Goal: Obtain resource: Obtain resource

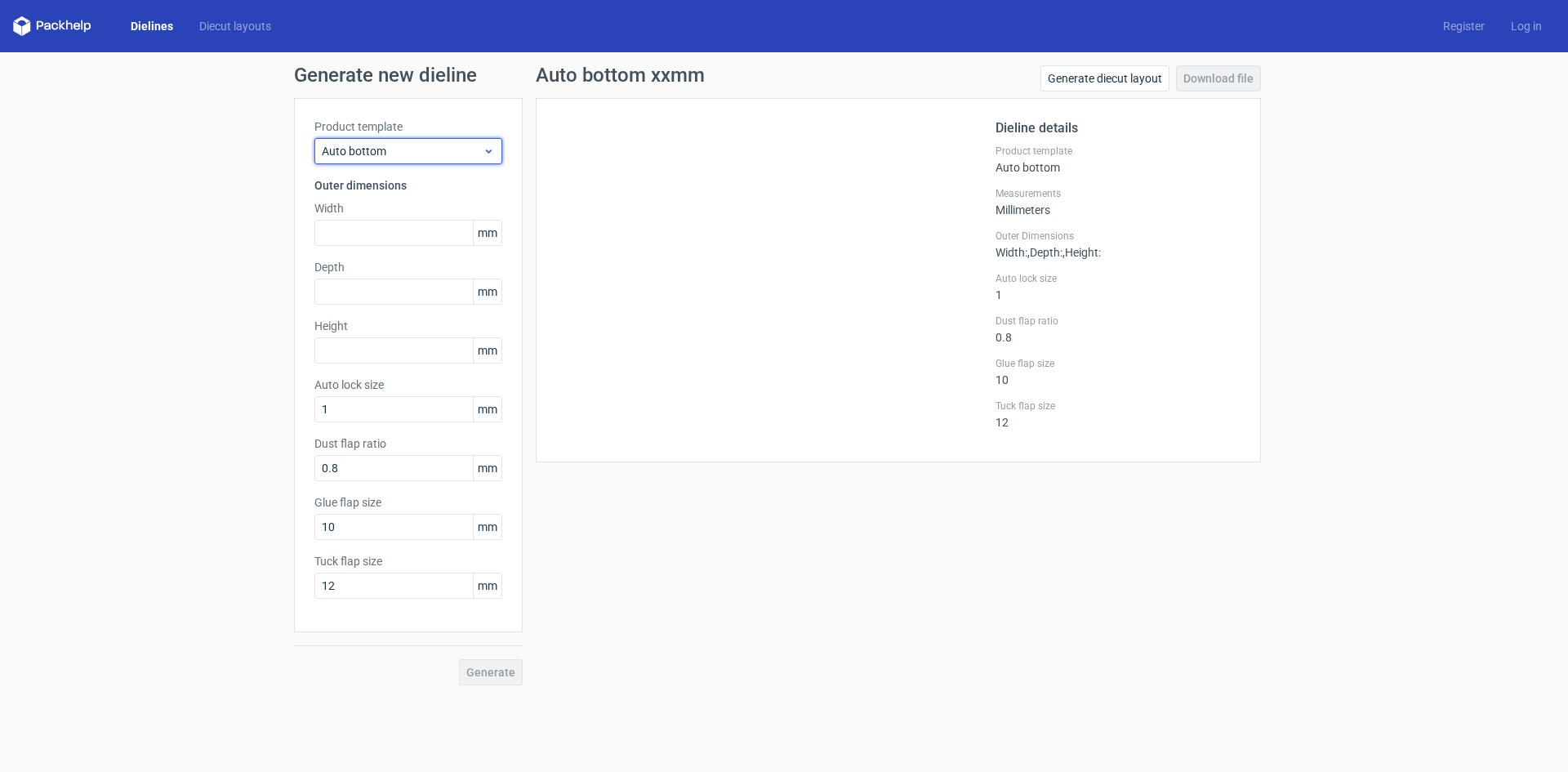
click at [478, 154] on span "Auto bottom" at bounding box center [402, 151] width 161 height 16
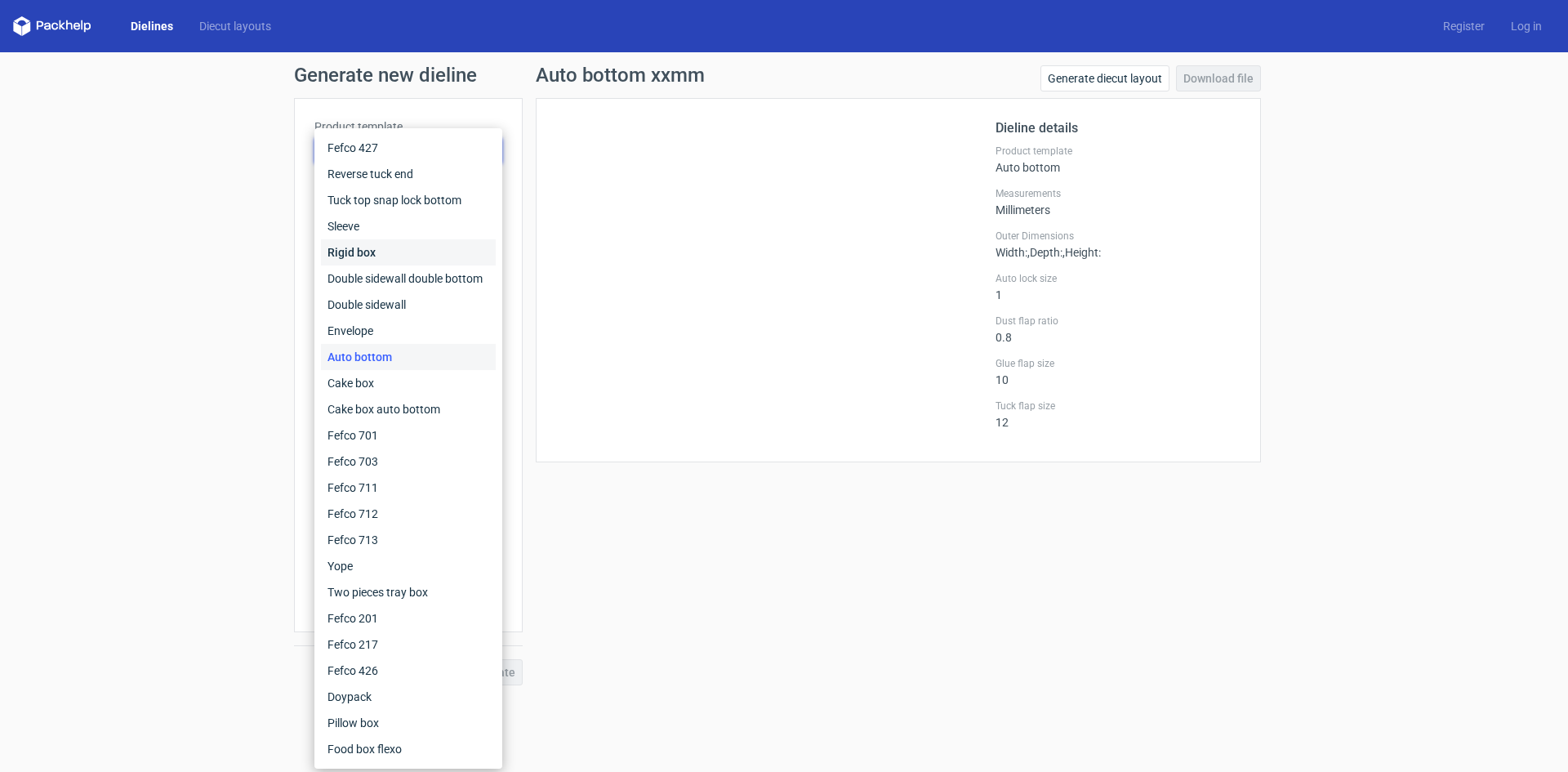
click at [434, 250] on div "Rigid box" at bounding box center [408, 252] width 175 height 26
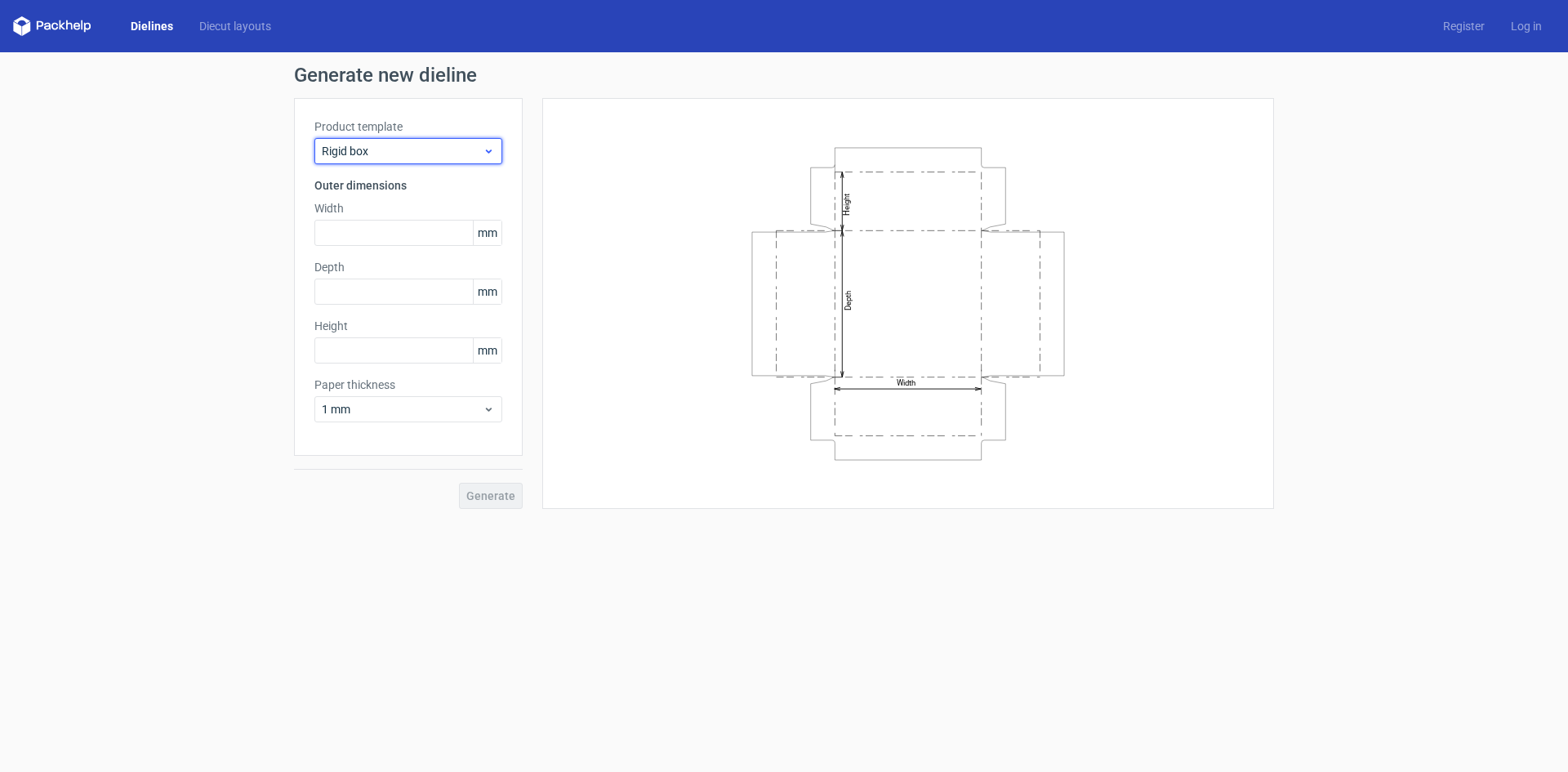
click at [433, 149] on span "Rigid box" at bounding box center [402, 151] width 161 height 16
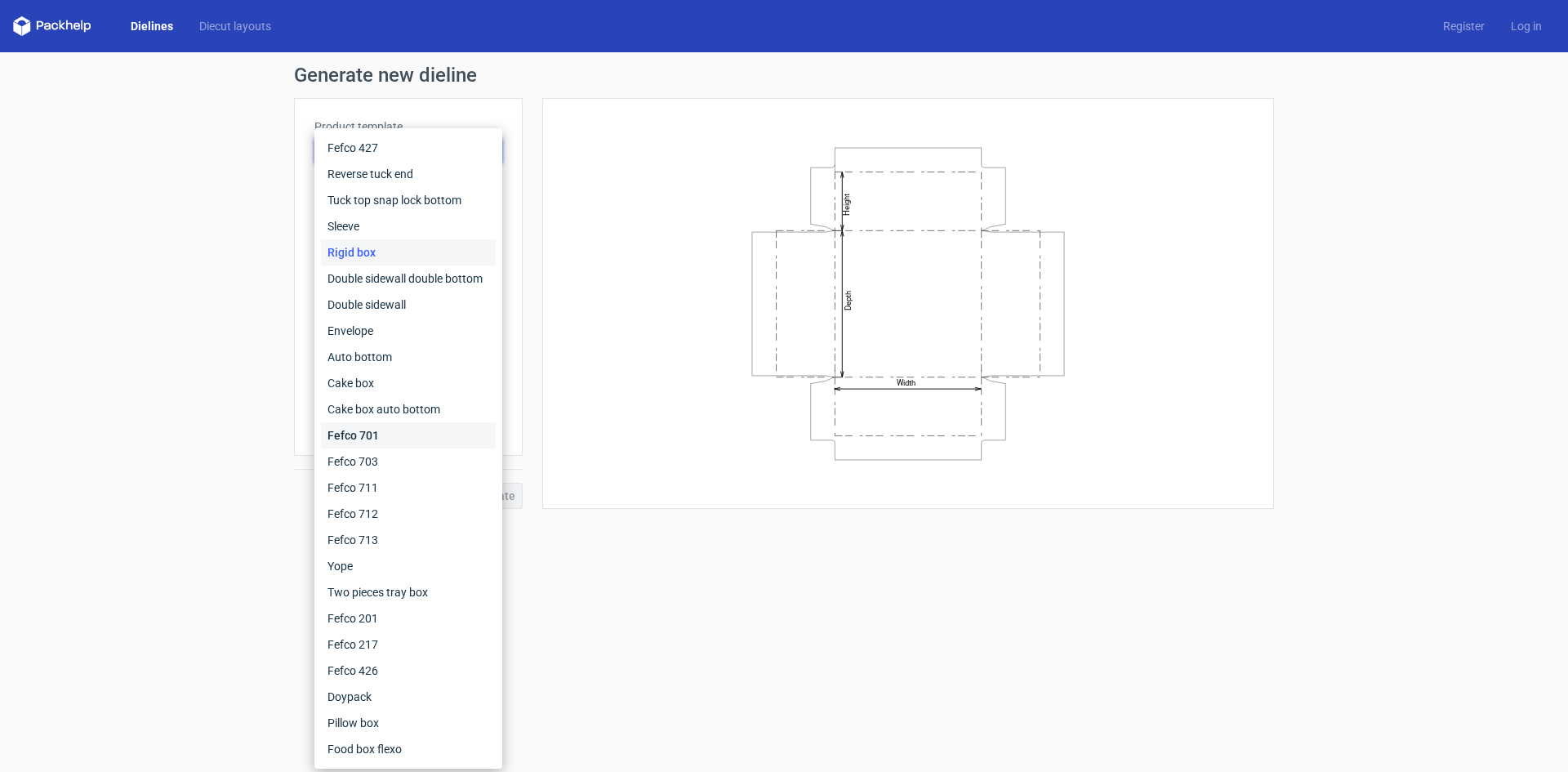
click at [412, 438] on div "Fefco 701" at bounding box center [408, 435] width 175 height 26
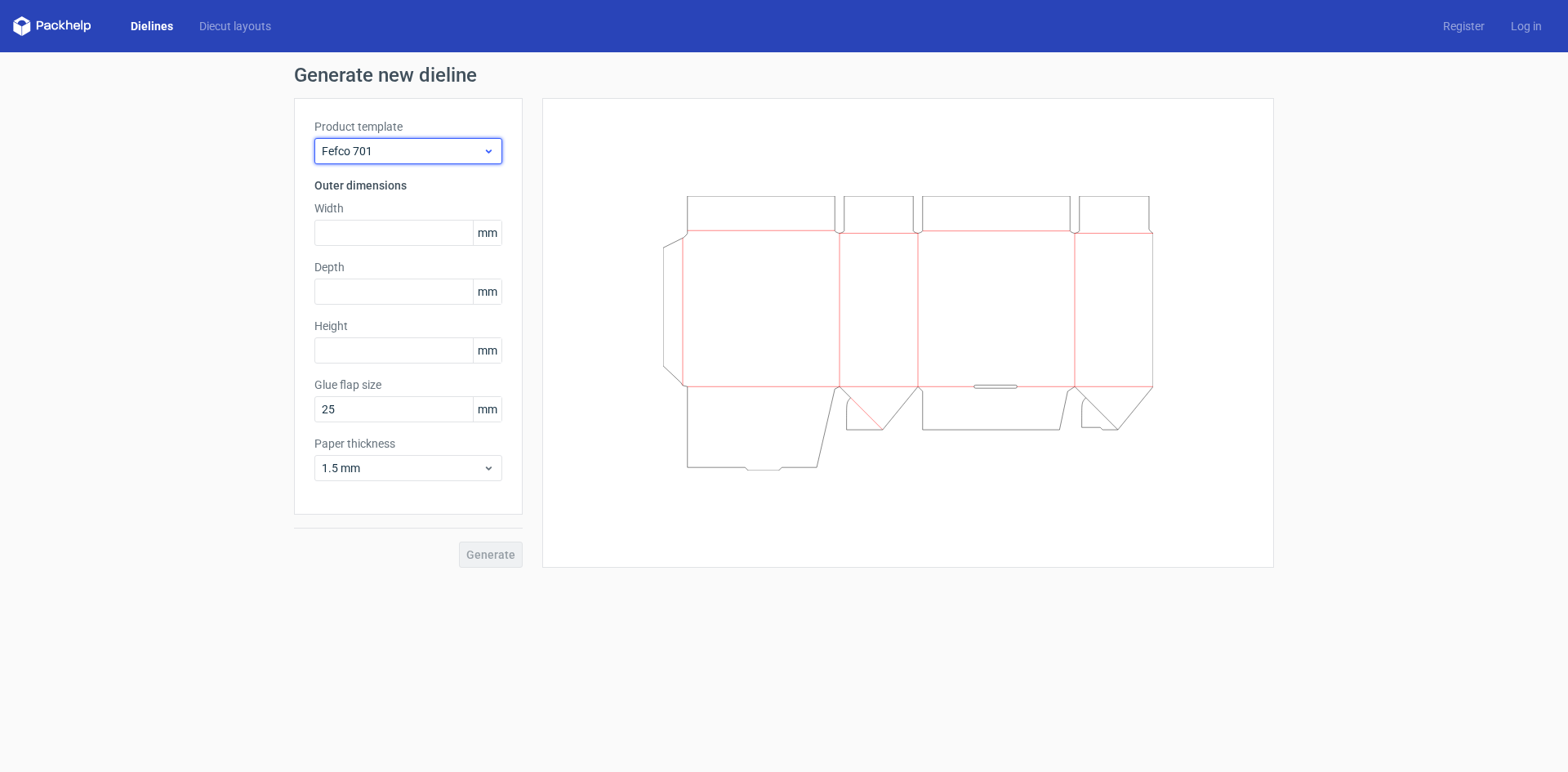
click at [443, 155] on span "Fefco 701" at bounding box center [402, 151] width 161 height 16
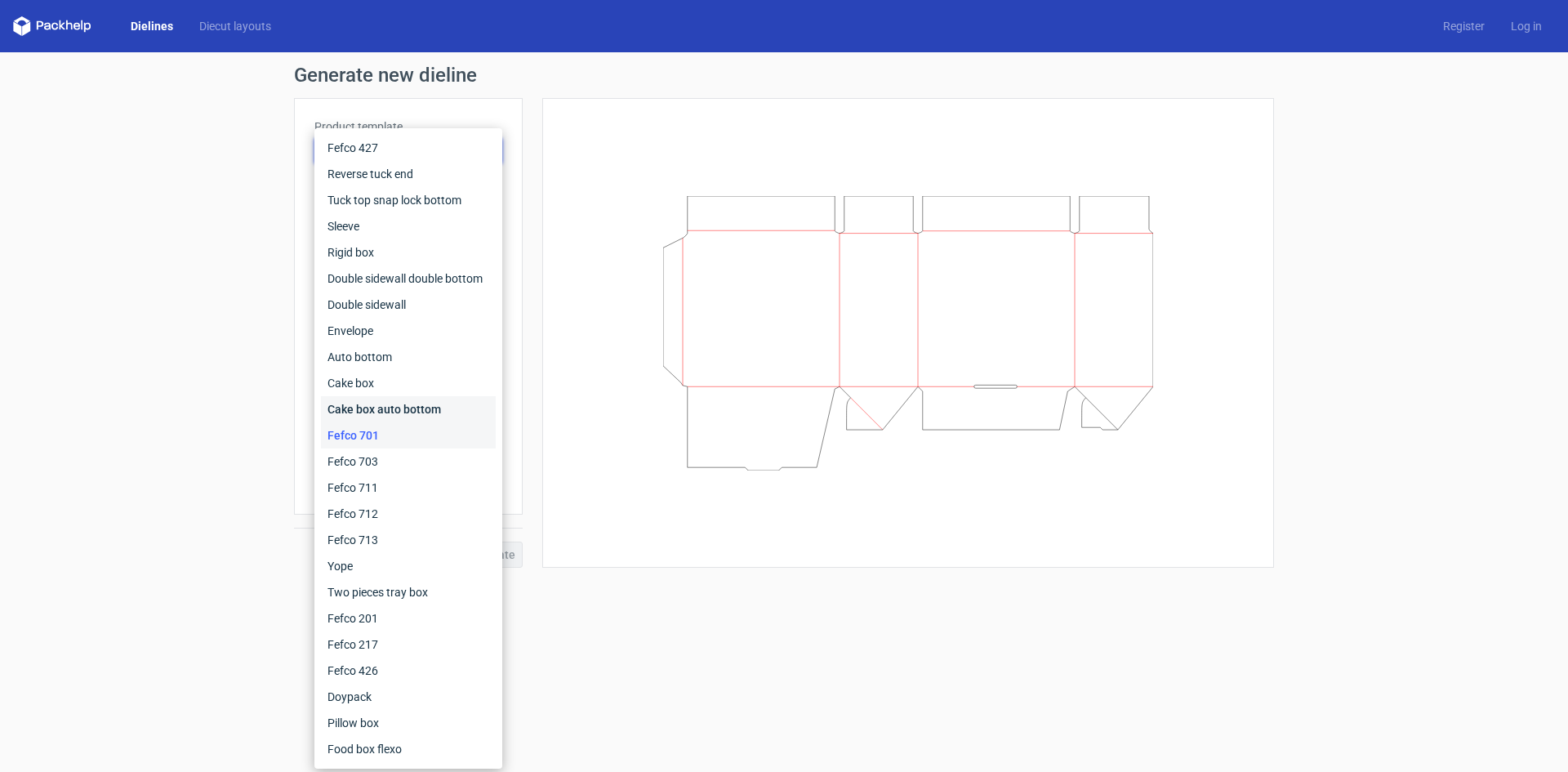
click at [416, 406] on div "Cake box auto bottom" at bounding box center [408, 409] width 175 height 26
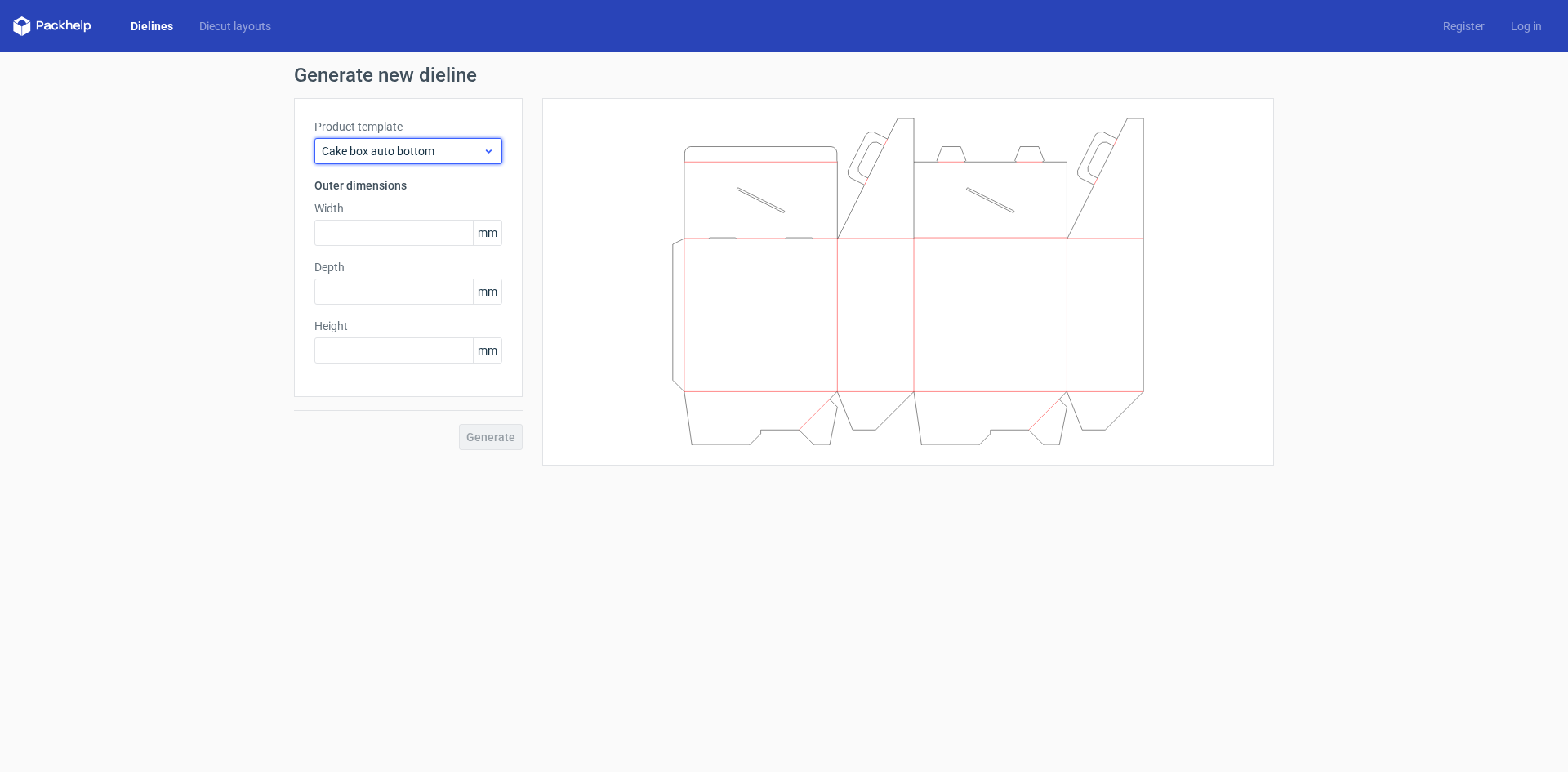
click at [452, 148] on span "Cake box auto bottom" at bounding box center [402, 151] width 161 height 16
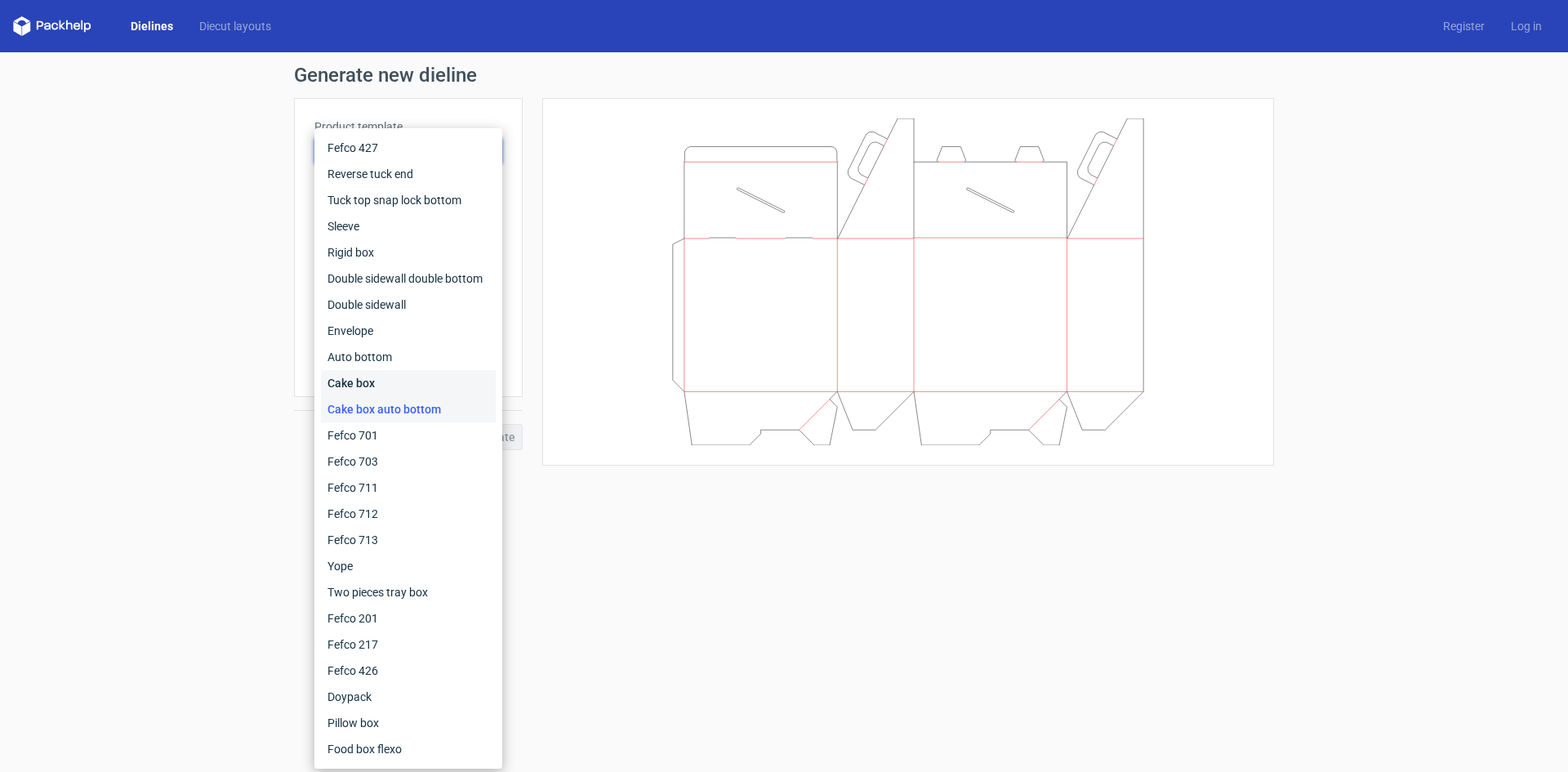
click at [398, 385] on div "Cake box" at bounding box center [408, 383] width 175 height 26
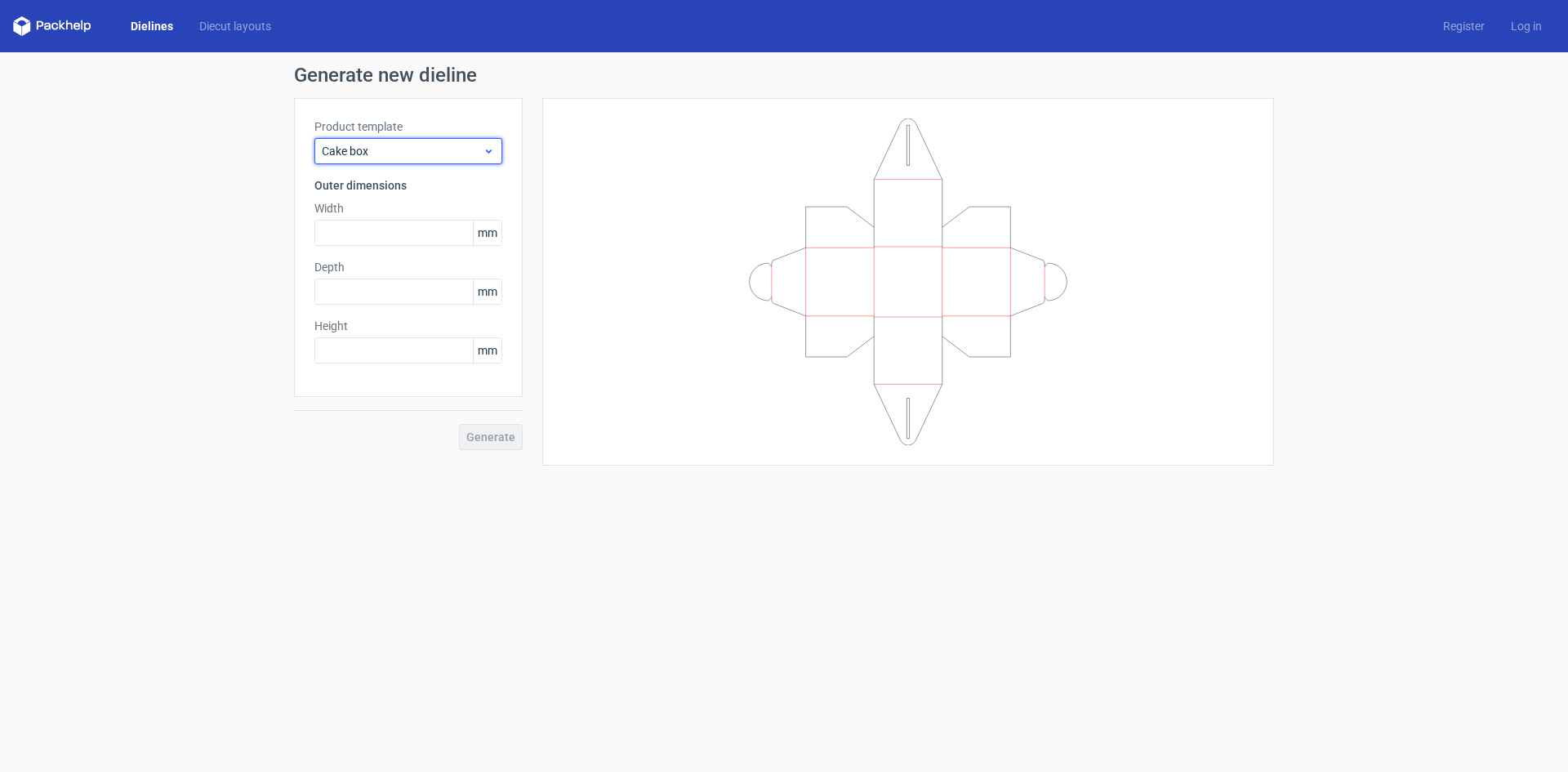
click at [446, 156] on span "Cake box" at bounding box center [402, 151] width 161 height 16
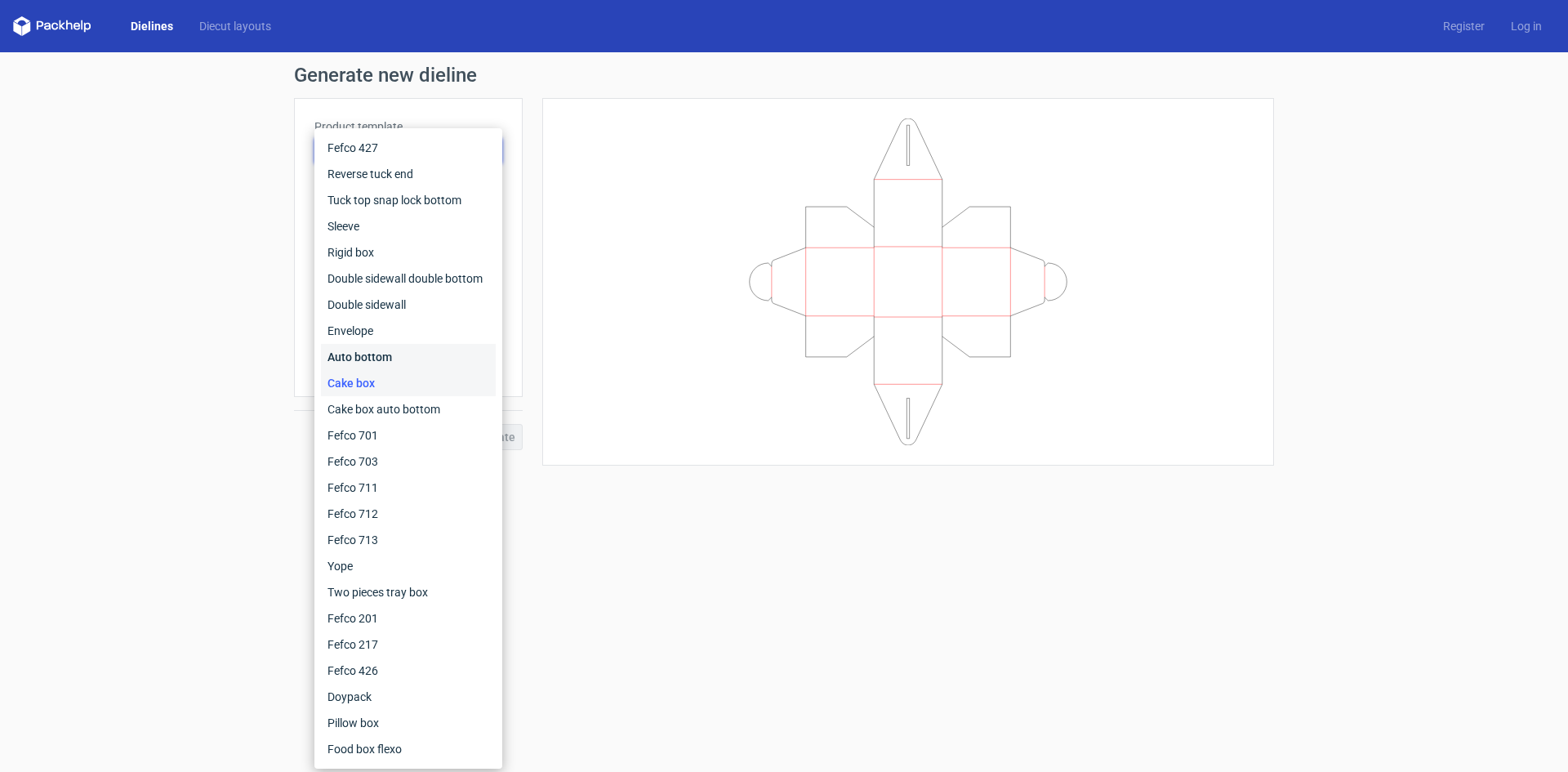
click at [441, 368] on div "Auto bottom" at bounding box center [408, 357] width 175 height 26
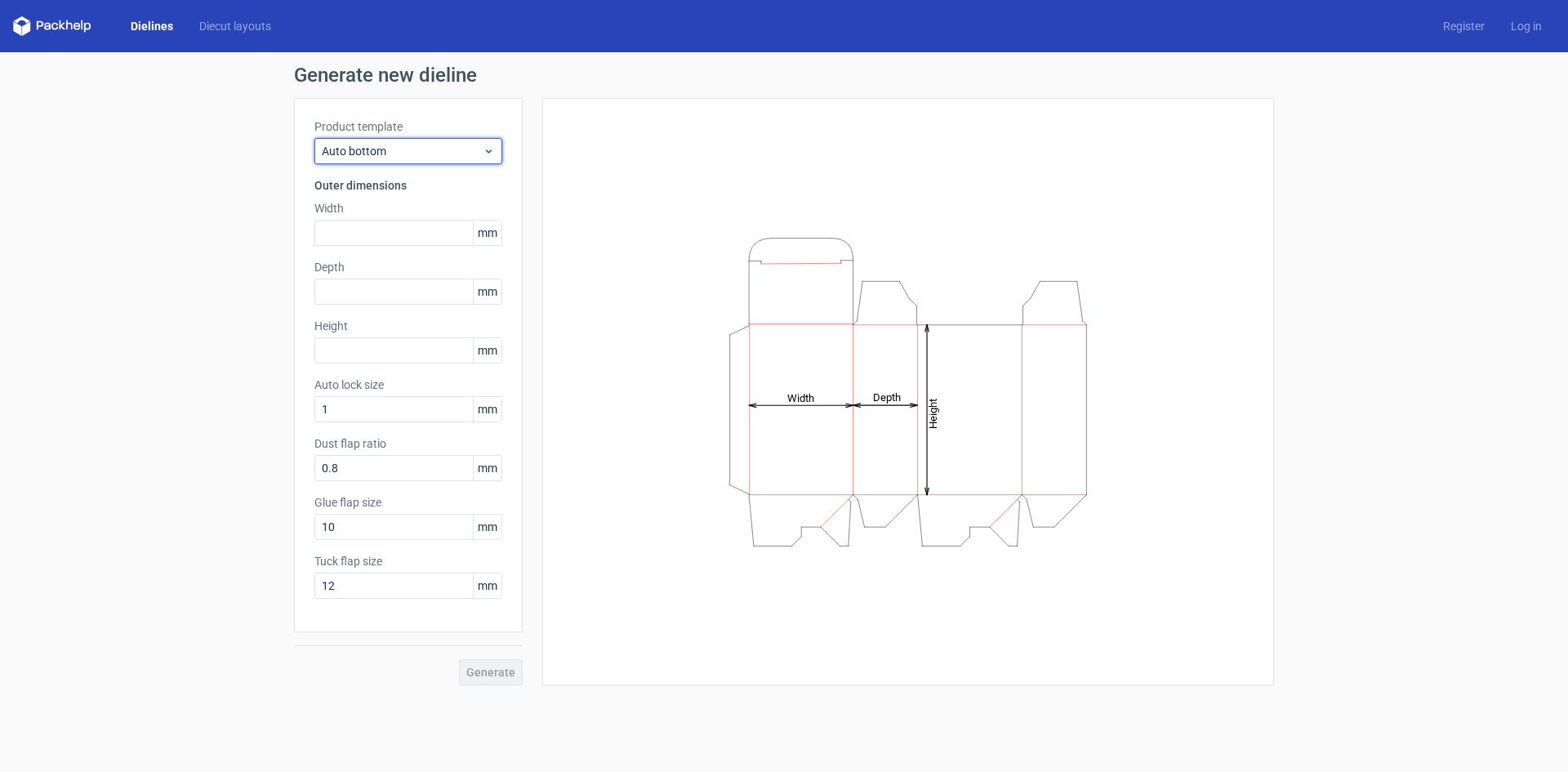
click at [469, 155] on span "Auto bottom" at bounding box center [402, 151] width 161 height 16
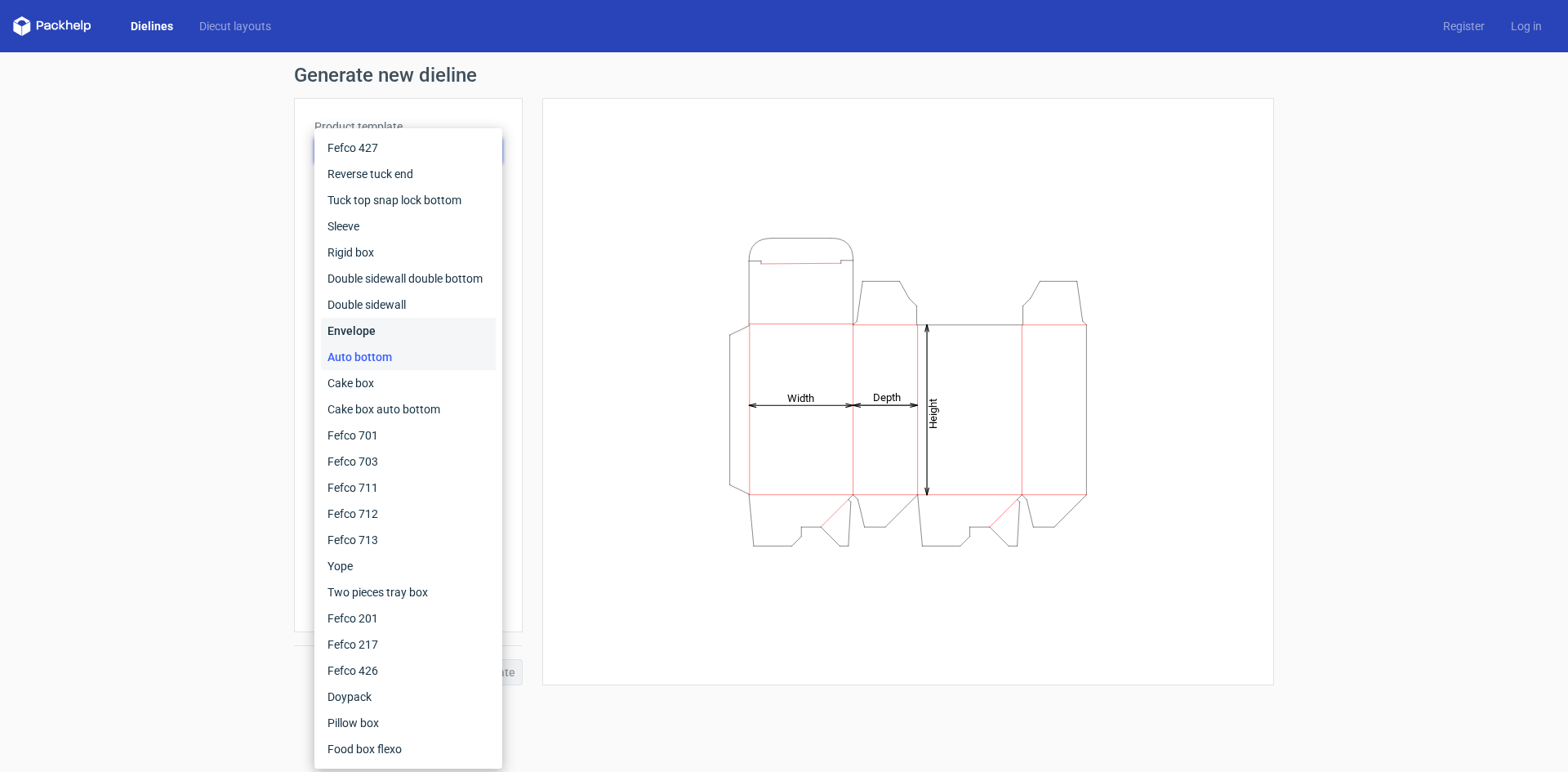
click at [435, 320] on div "Envelope" at bounding box center [408, 331] width 175 height 26
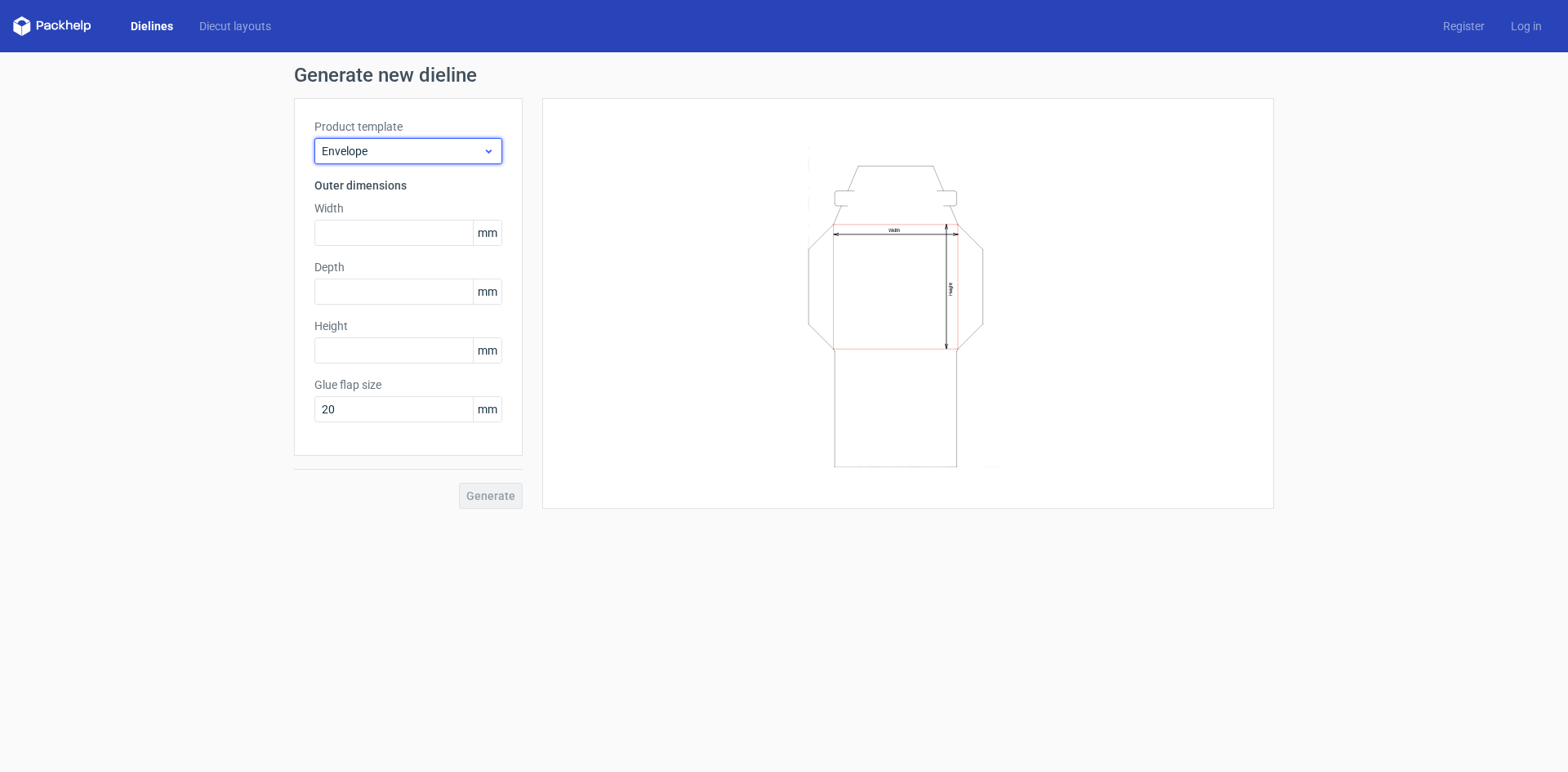
click at [464, 148] on span "Envelope" at bounding box center [402, 151] width 161 height 16
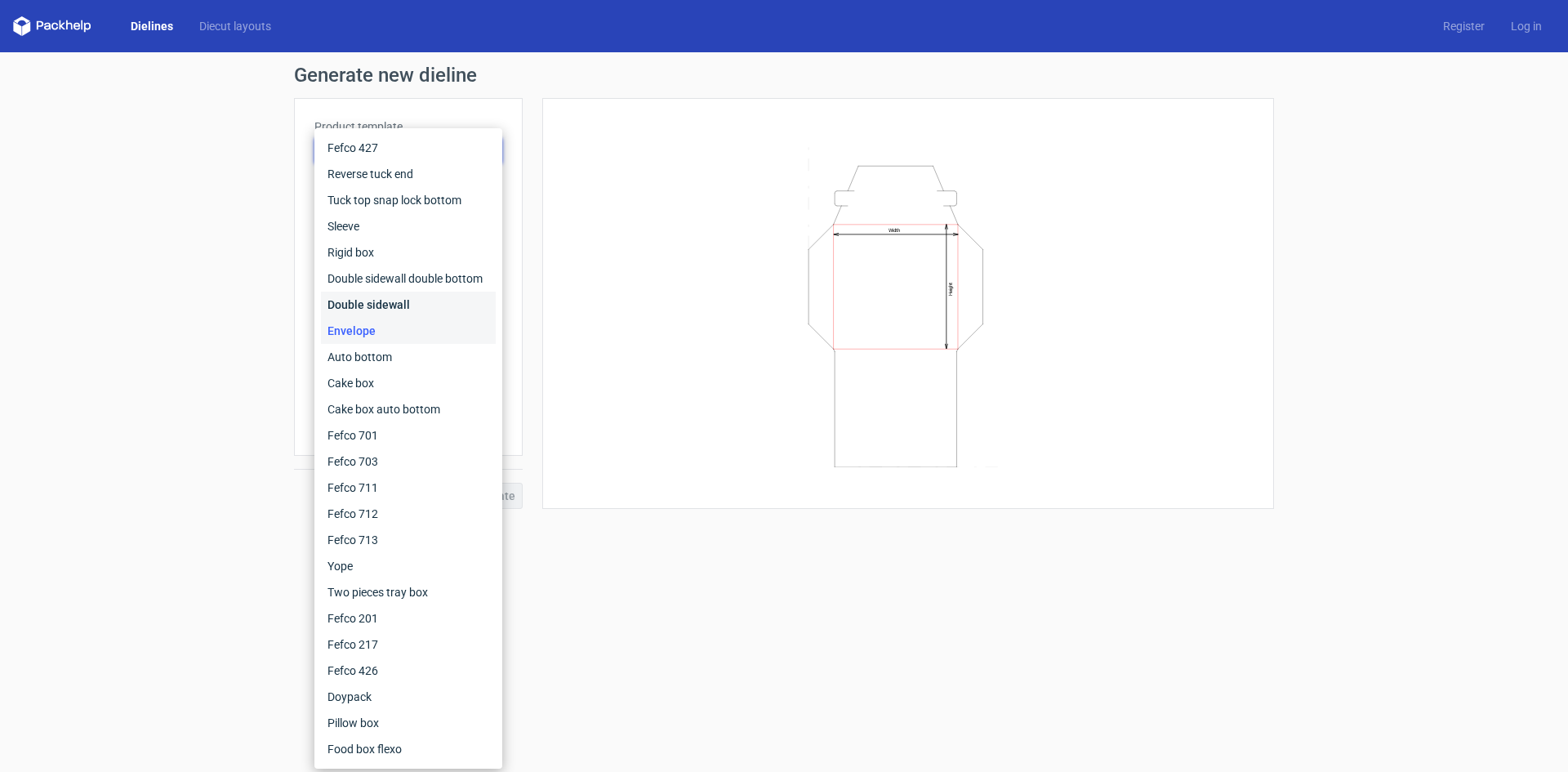
click at [415, 305] on div "Double sidewall" at bounding box center [408, 304] width 175 height 26
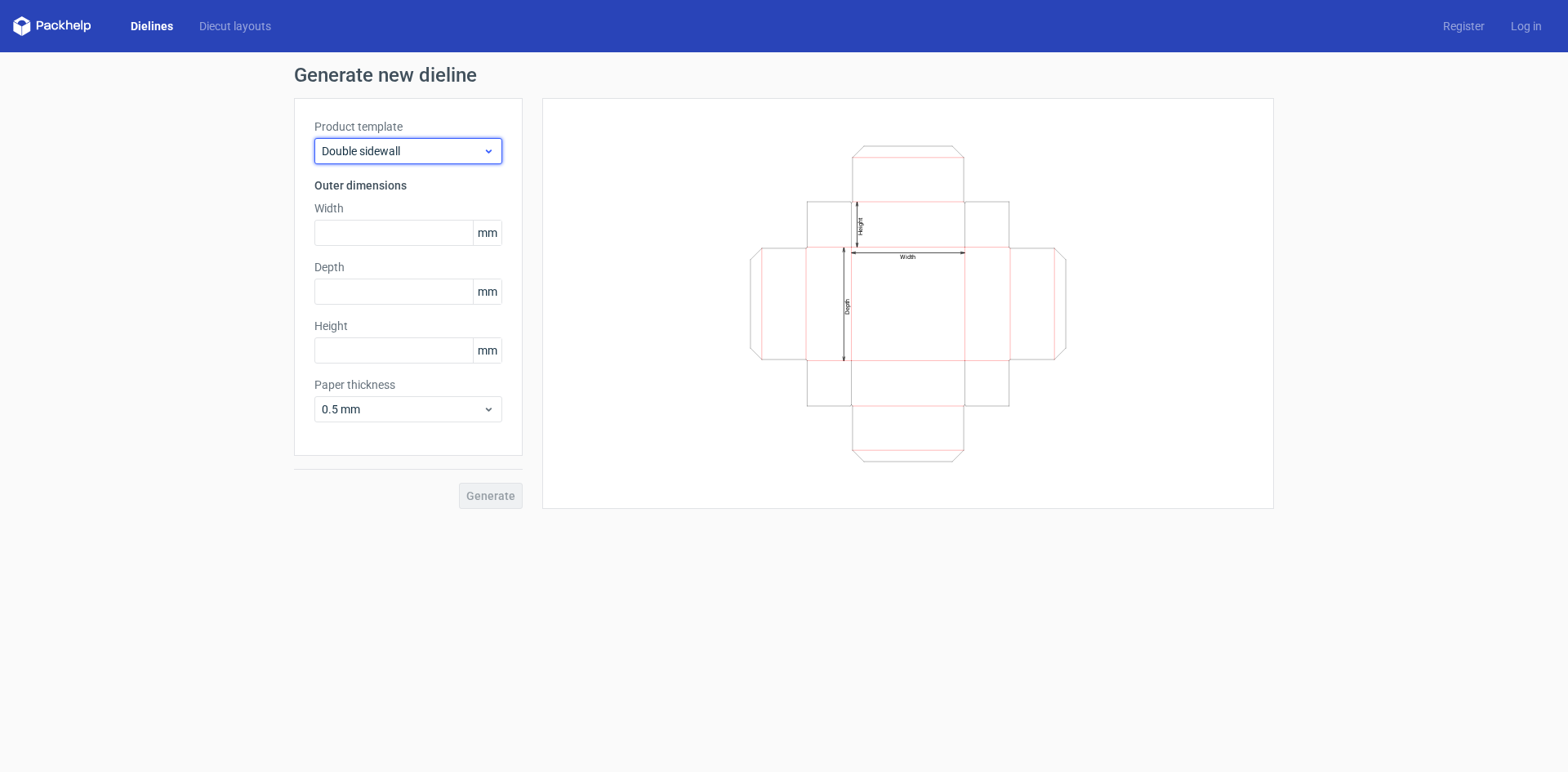
click at [459, 160] on div "Double sidewall" at bounding box center [408, 151] width 188 height 26
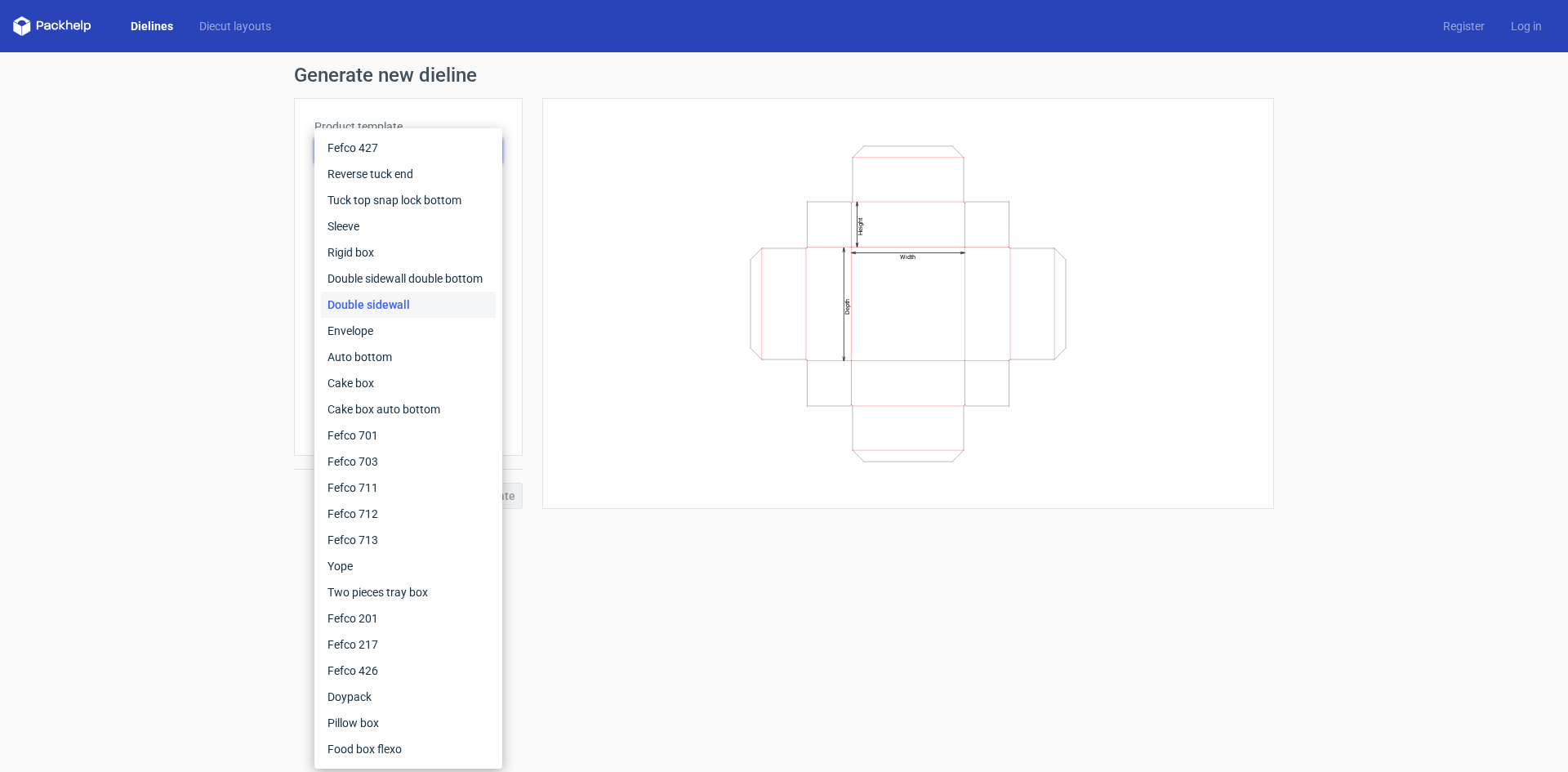
click at [575, 229] on div "Width Depth Height" at bounding box center [908, 303] width 691 height 370
